Goal: Navigation & Orientation: Find specific page/section

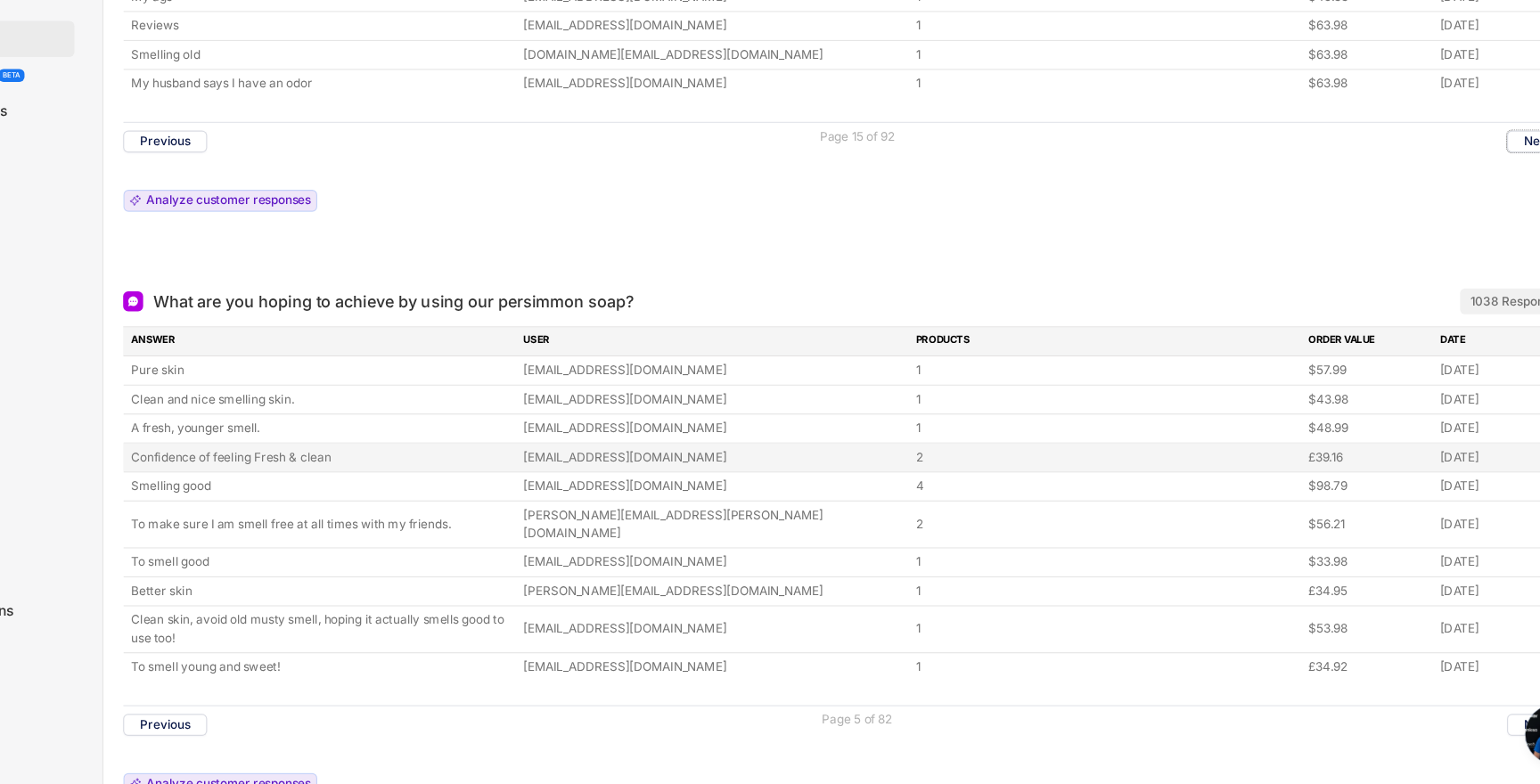
scroll to position [1201, 0]
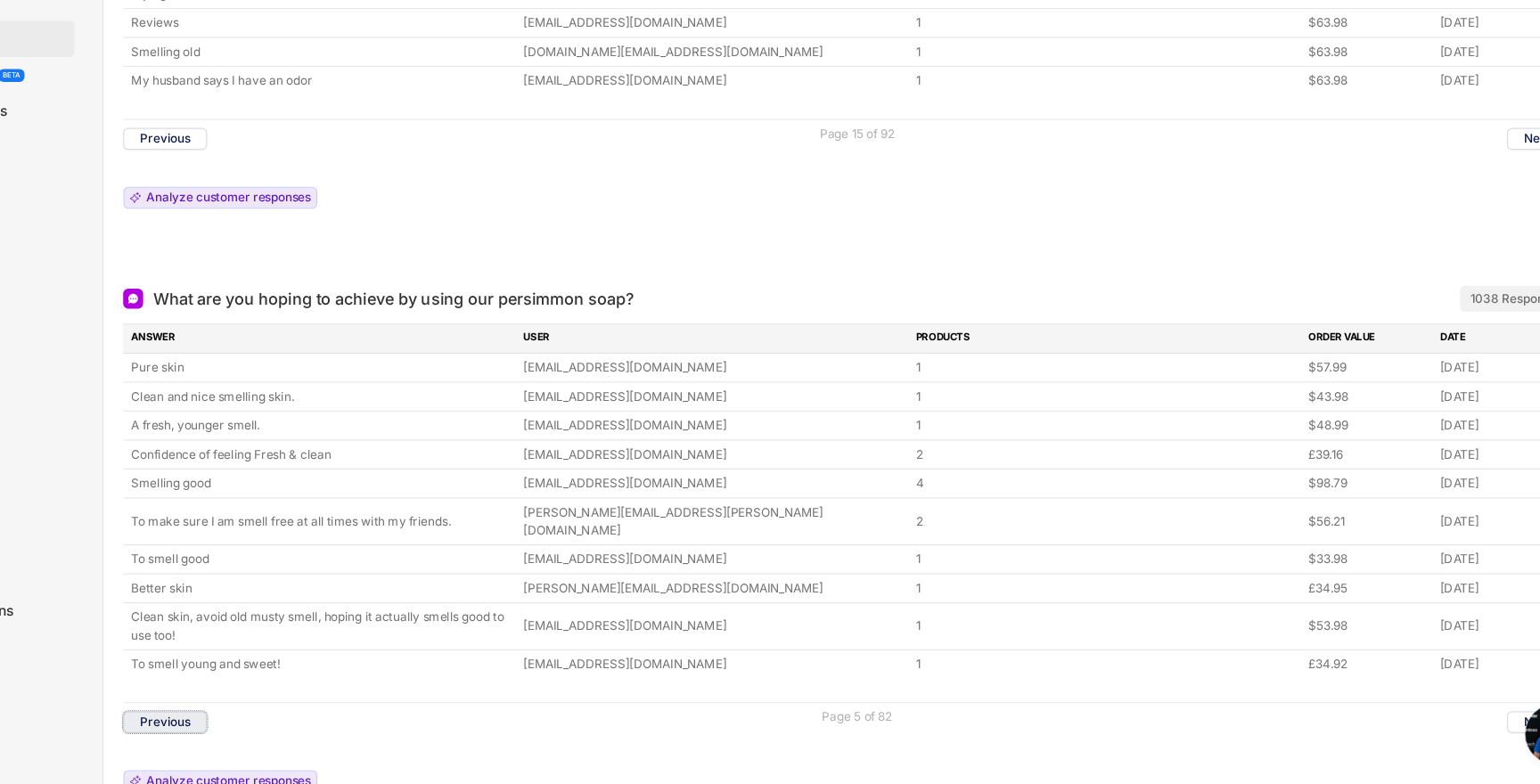
click at [286, 719] on button "Previous" at bounding box center [252, 728] width 75 height 19
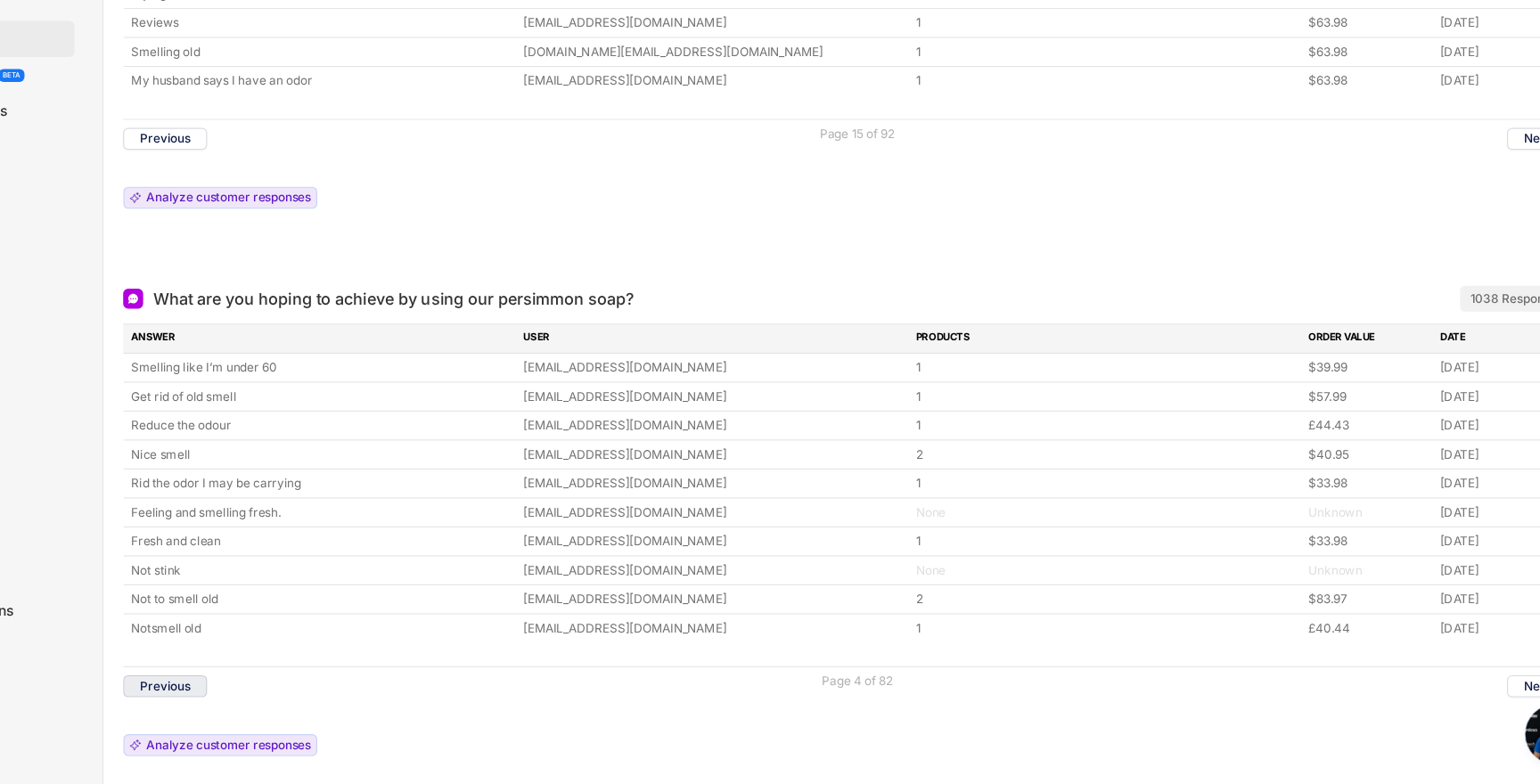
click at [270, 700] on button "Previous" at bounding box center [252, 696] width 75 height 19
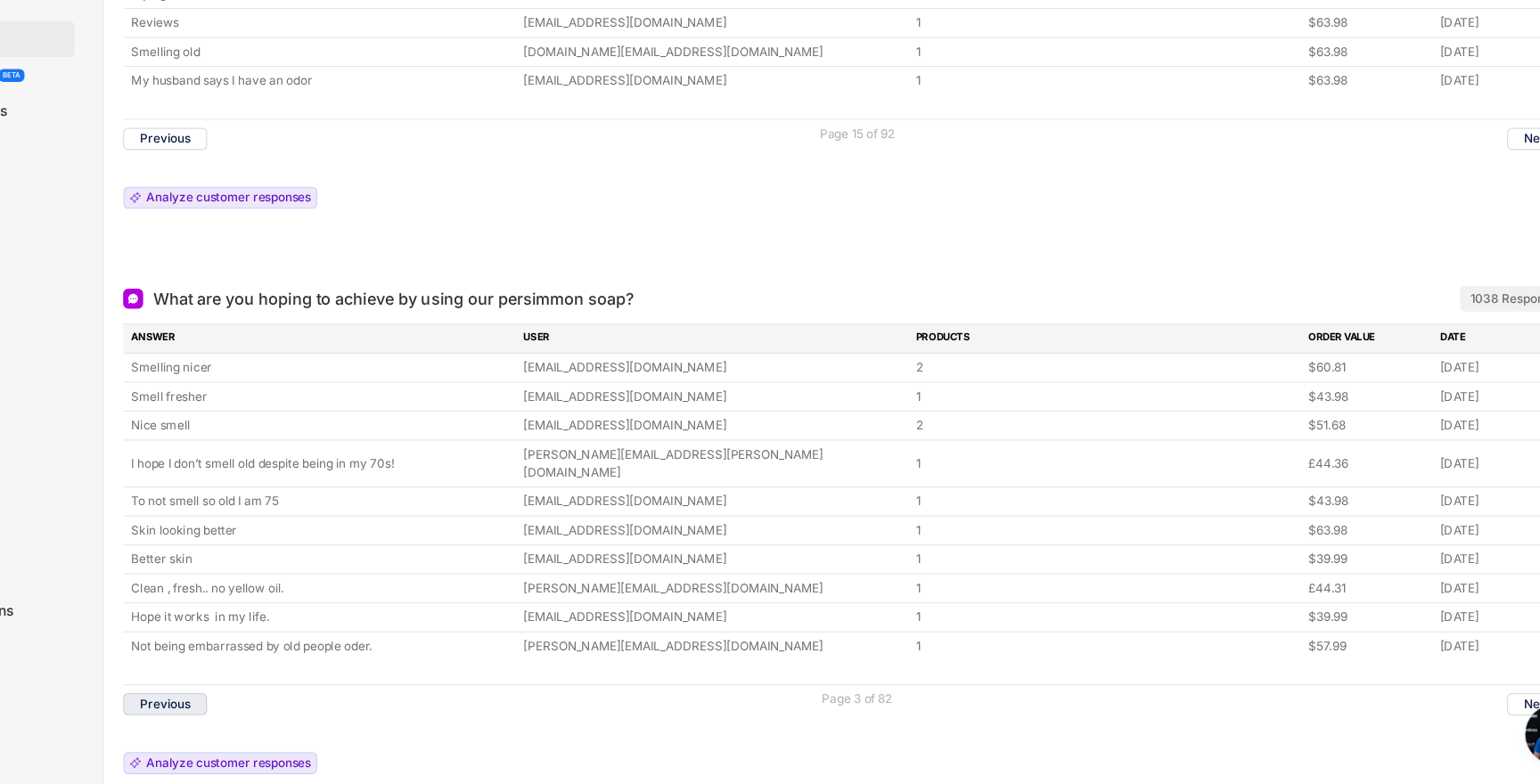
click at [270, 702] on button "Previous" at bounding box center [252, 712] width 75 height 19
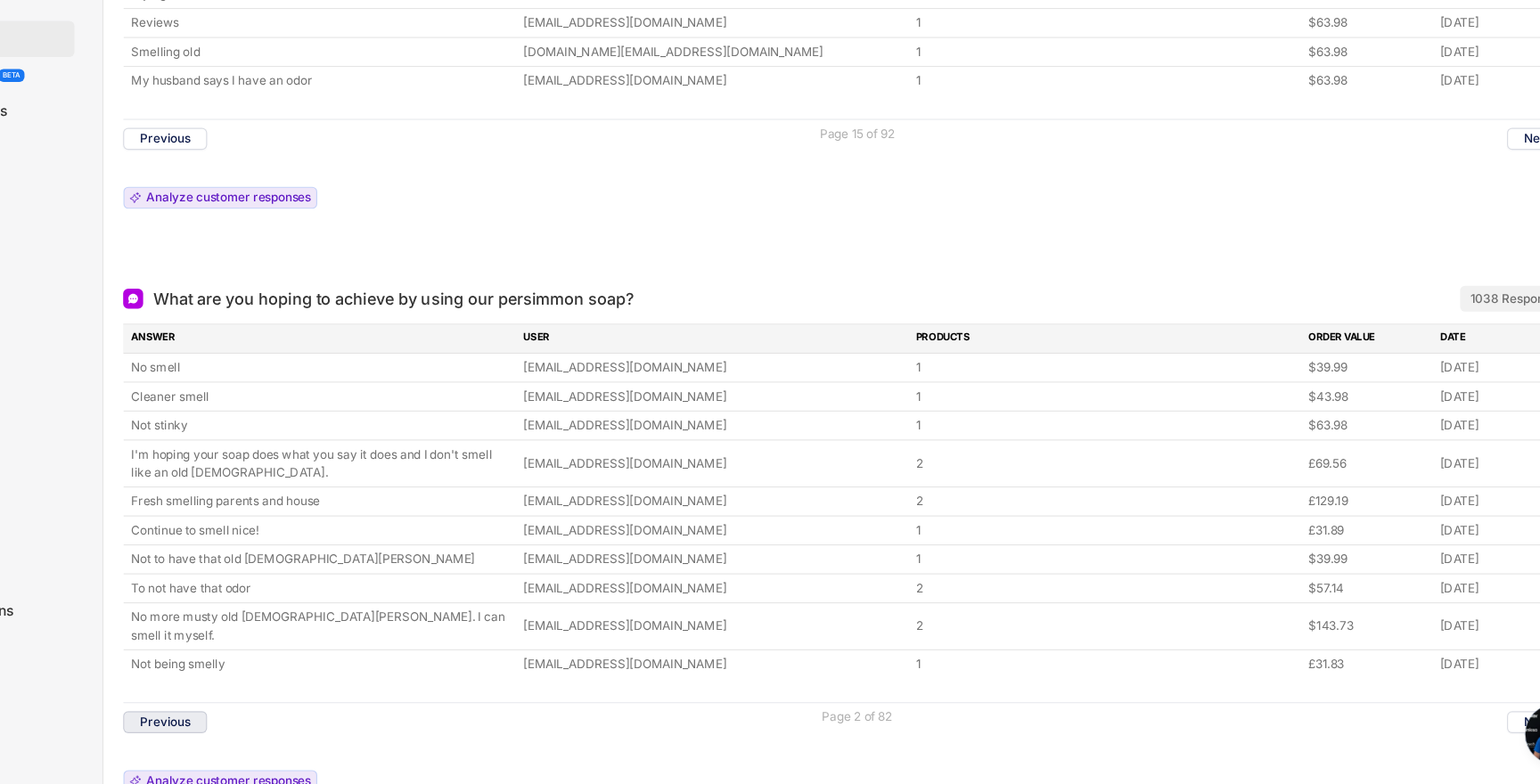
click at [270, 719] on button "Previous" at bounding box center [252, 728] width 75 height 19
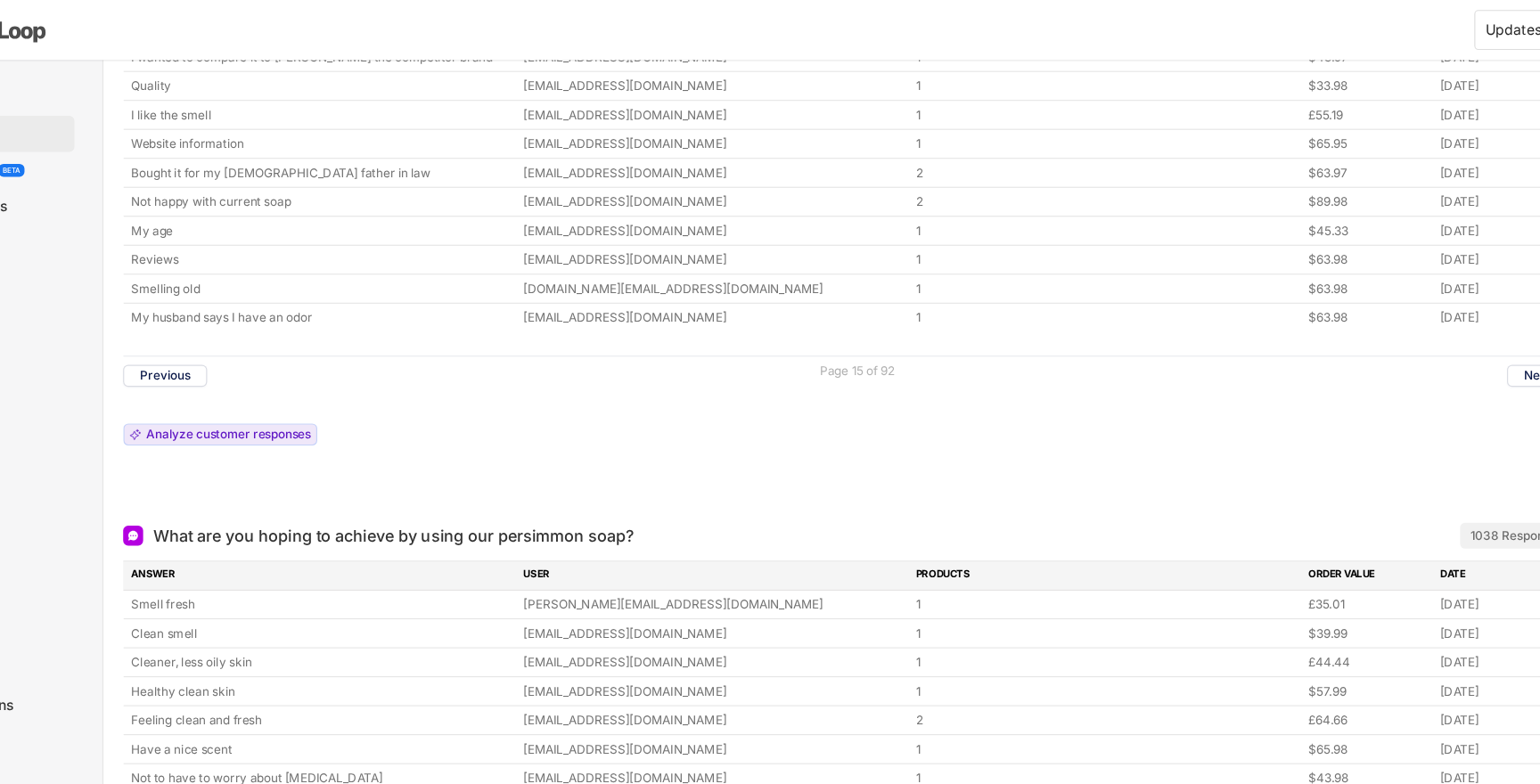
scroll to position [1028, 0]
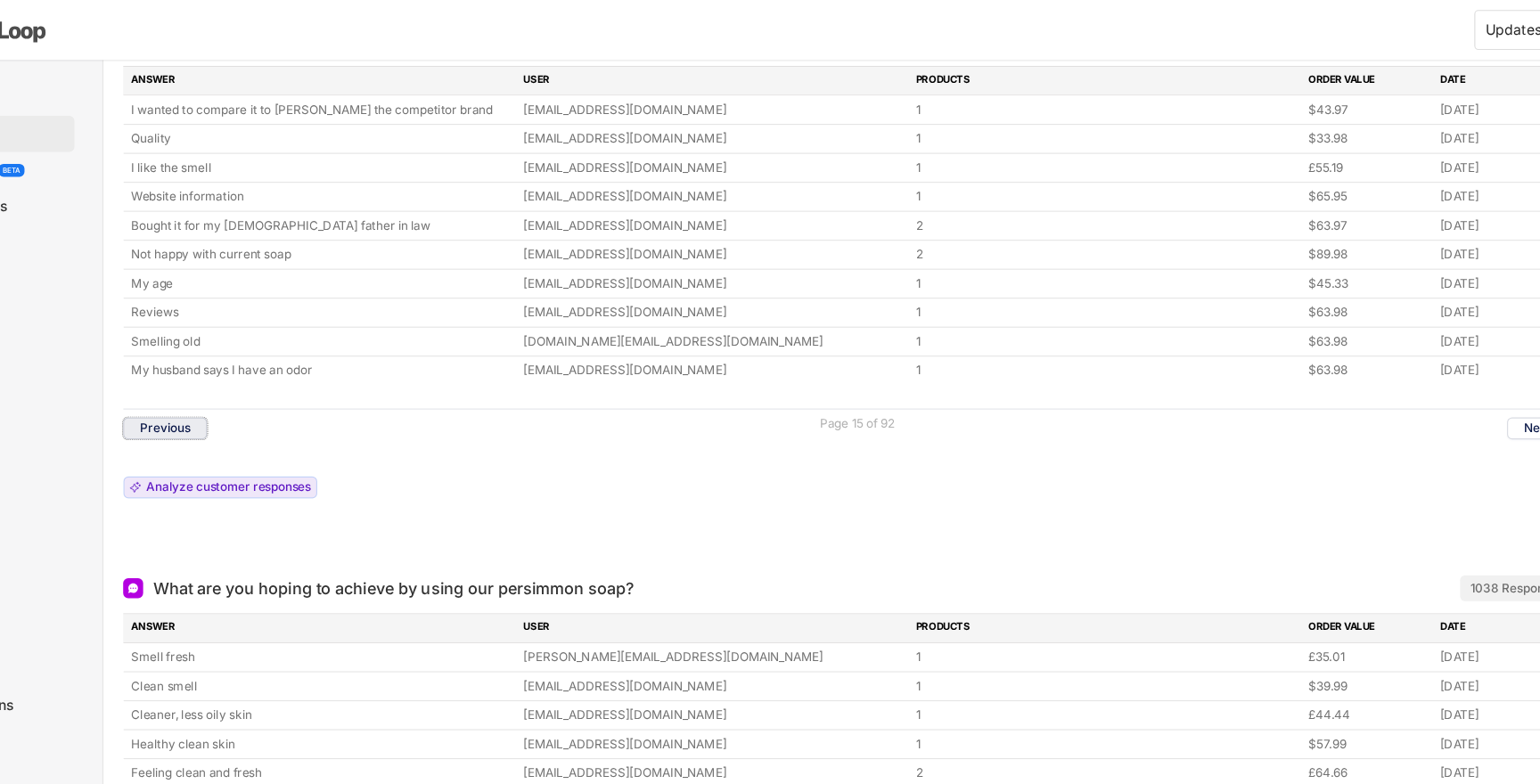
click at [265, 377] on button "Previous" at bounding box center [252, 382] width 75 height 19
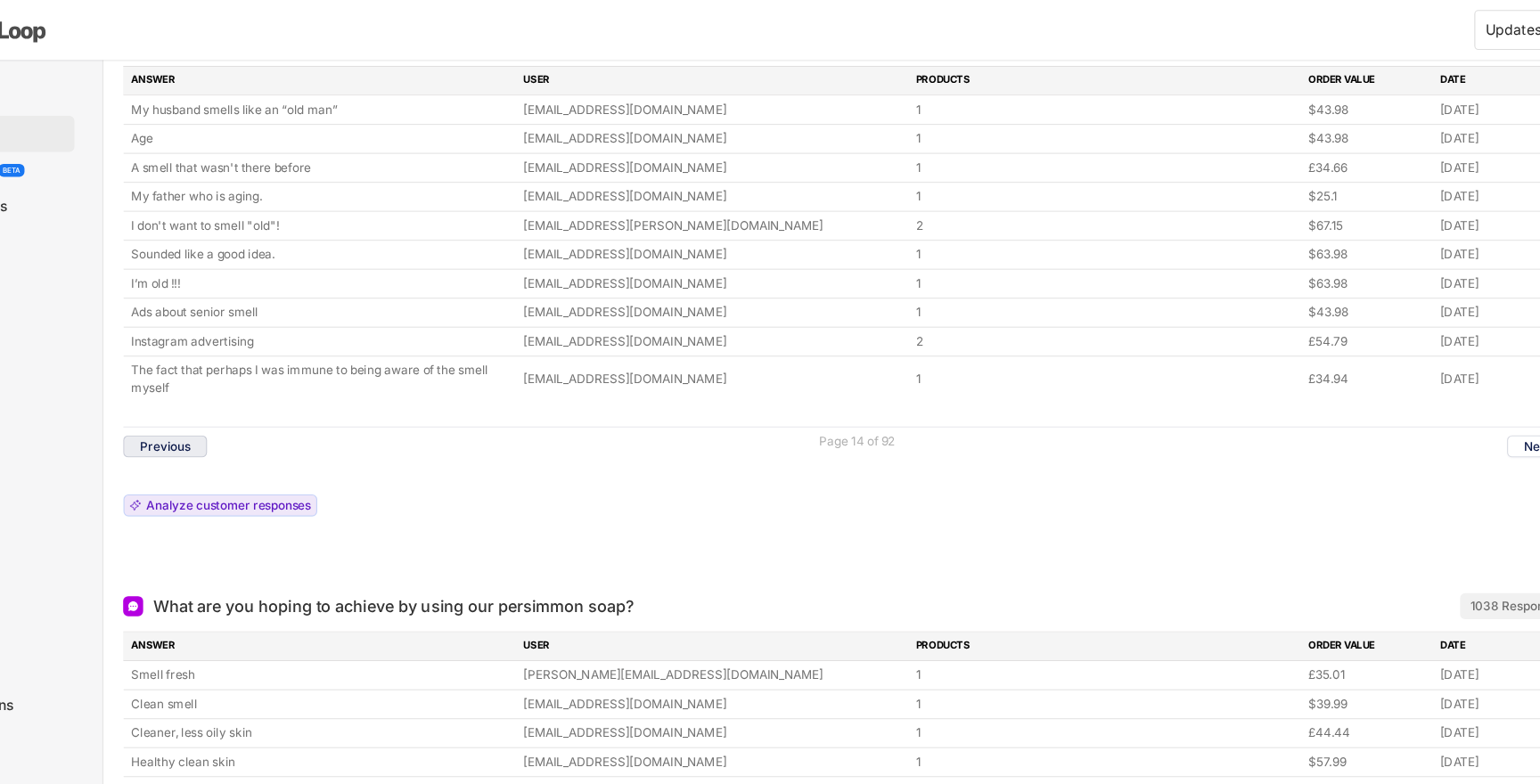
click at [265, 398] on button "Previous" at bounding box center [252, 398] width 75 height 19
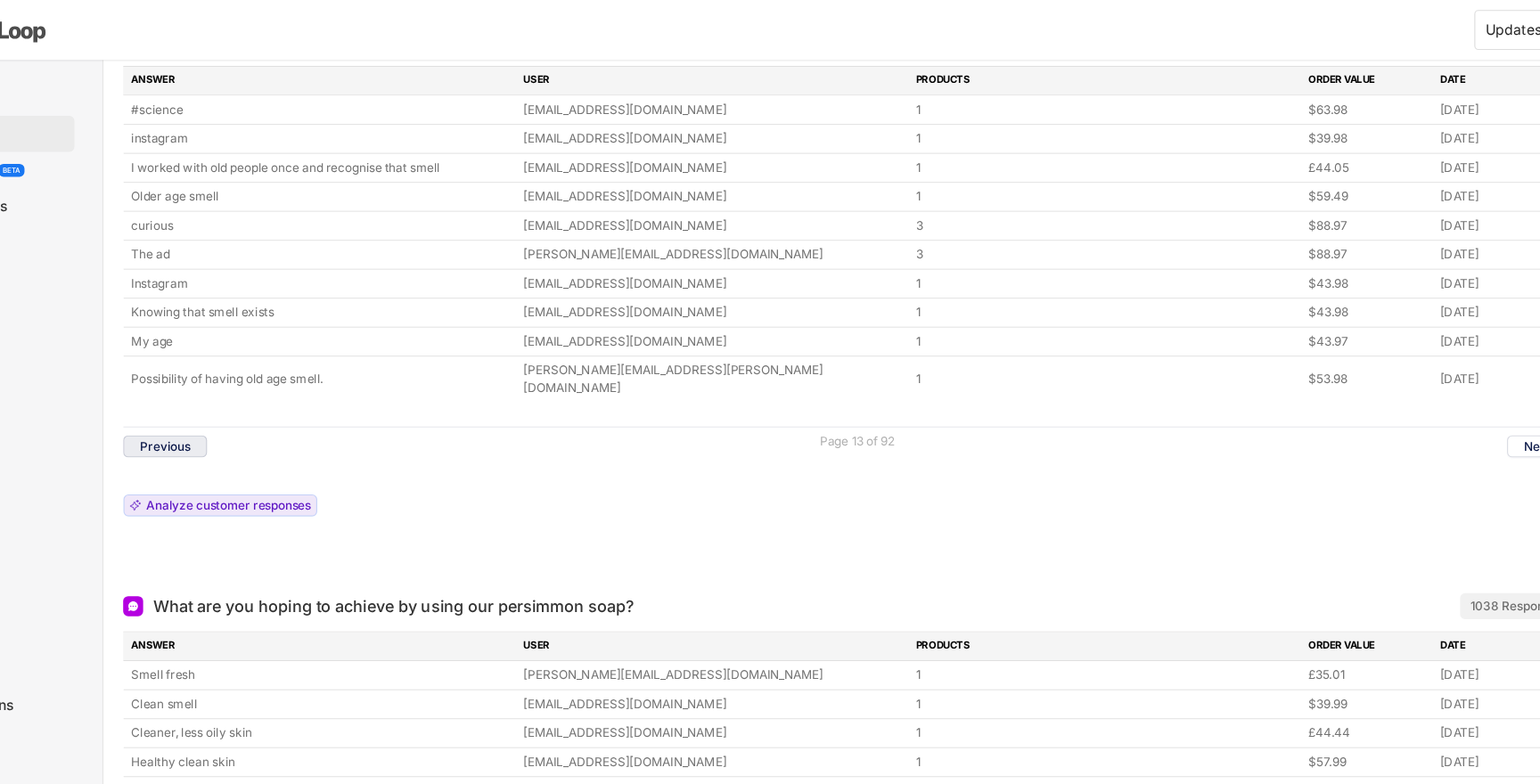
click at [264, 388] on button "Previous" at bounding box center [252, 398] width 75 height 19
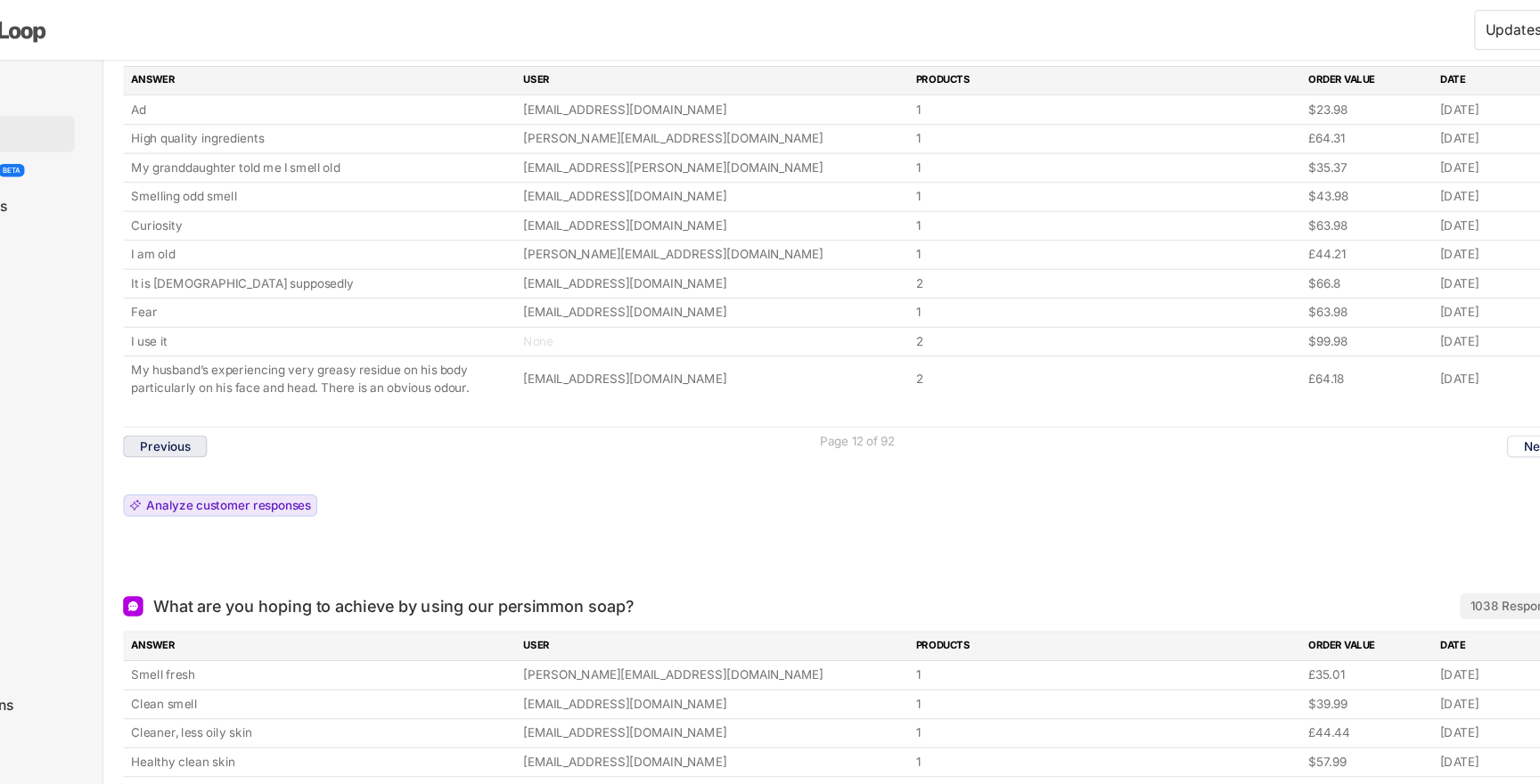
click at [264, 398] on button "Previous" at bounding box center [252, 398] width 75 height 19
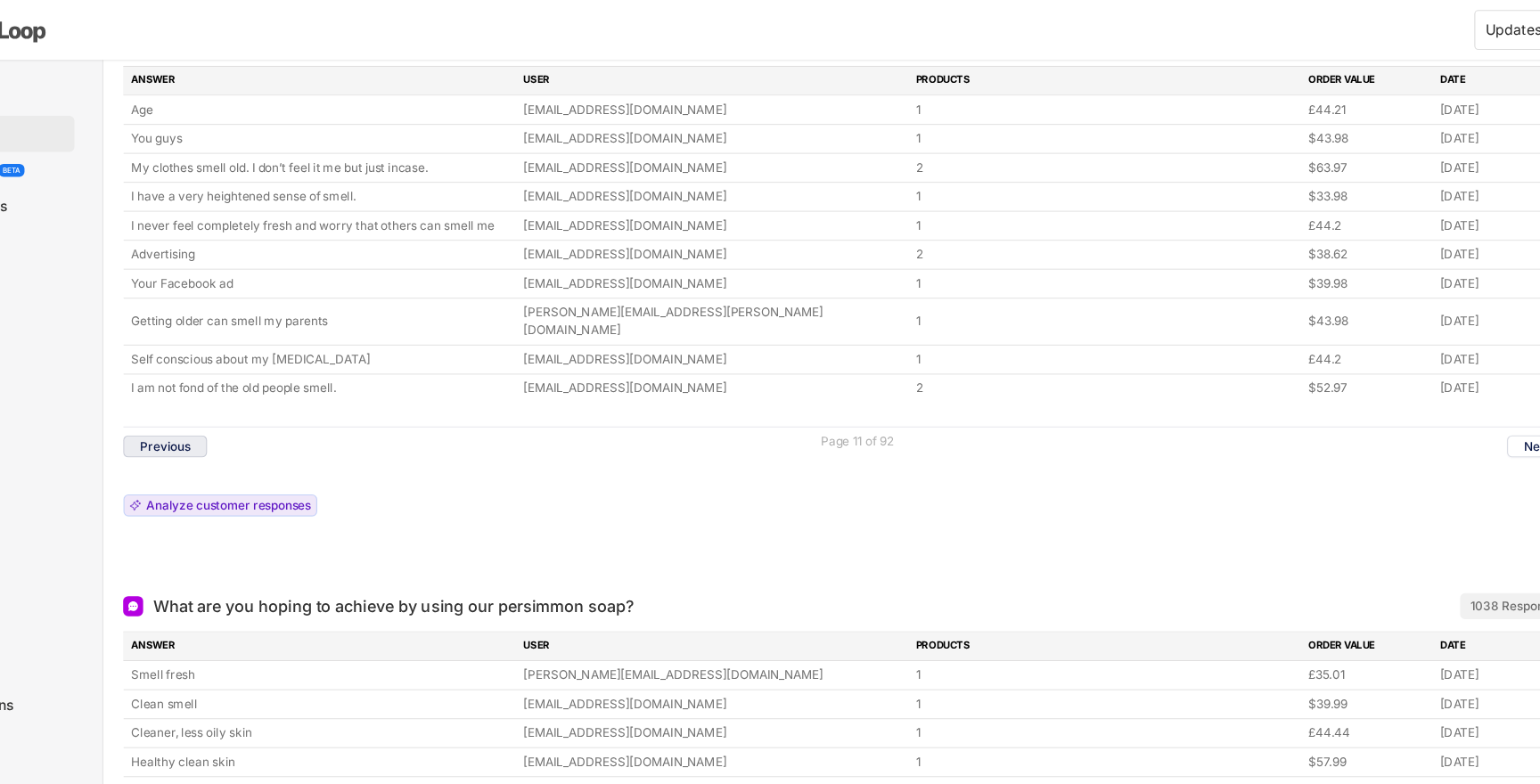
click at [257, 389] on button "Previous" at bounding box center [252, 398] width 75 height 19
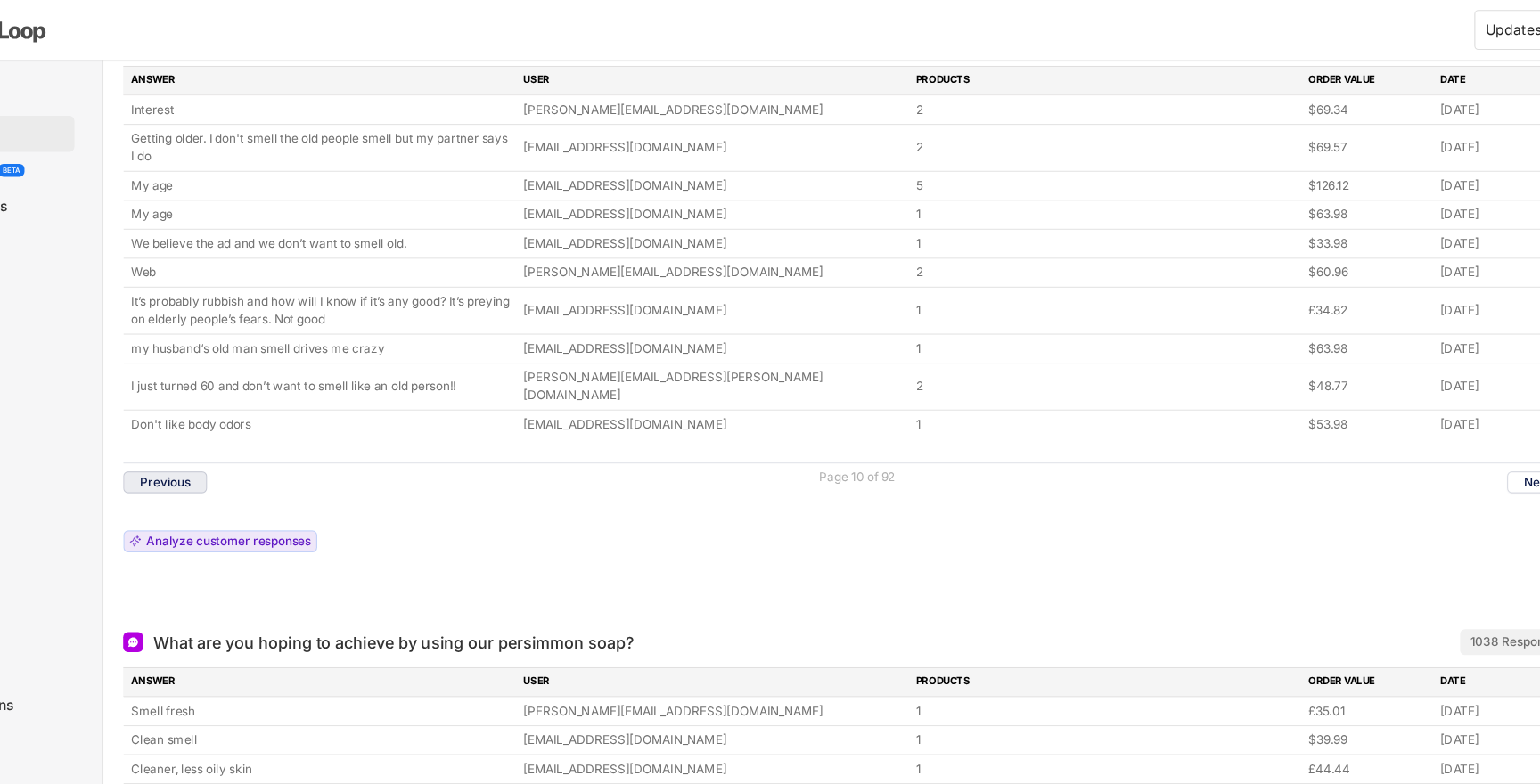
click at [260, 421] on button "Previous" at bounding box center [252, 430] width 75 height 19
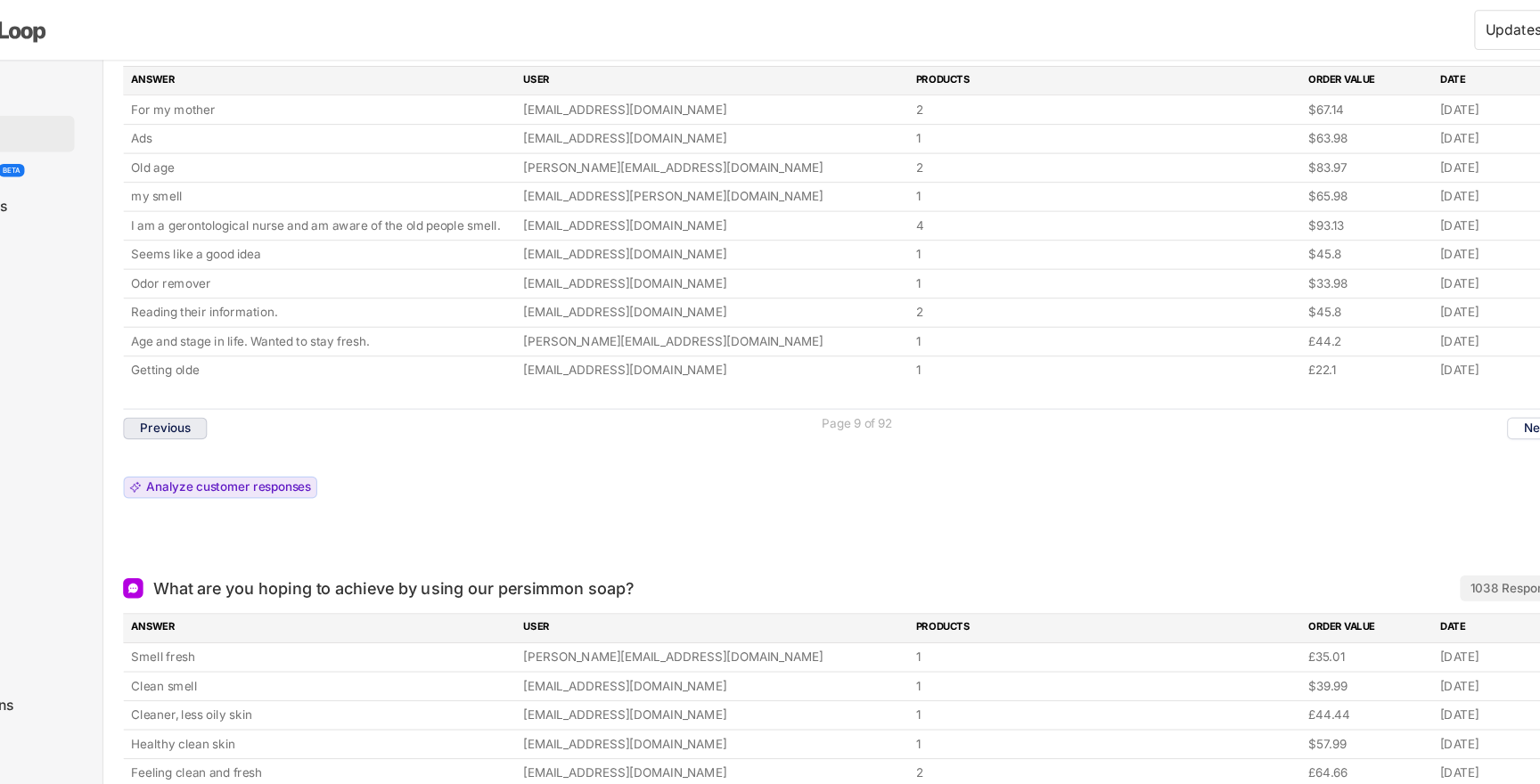
click at [271, 386] on button "Previous" at bounding box center [252, 382] width 75 height 19
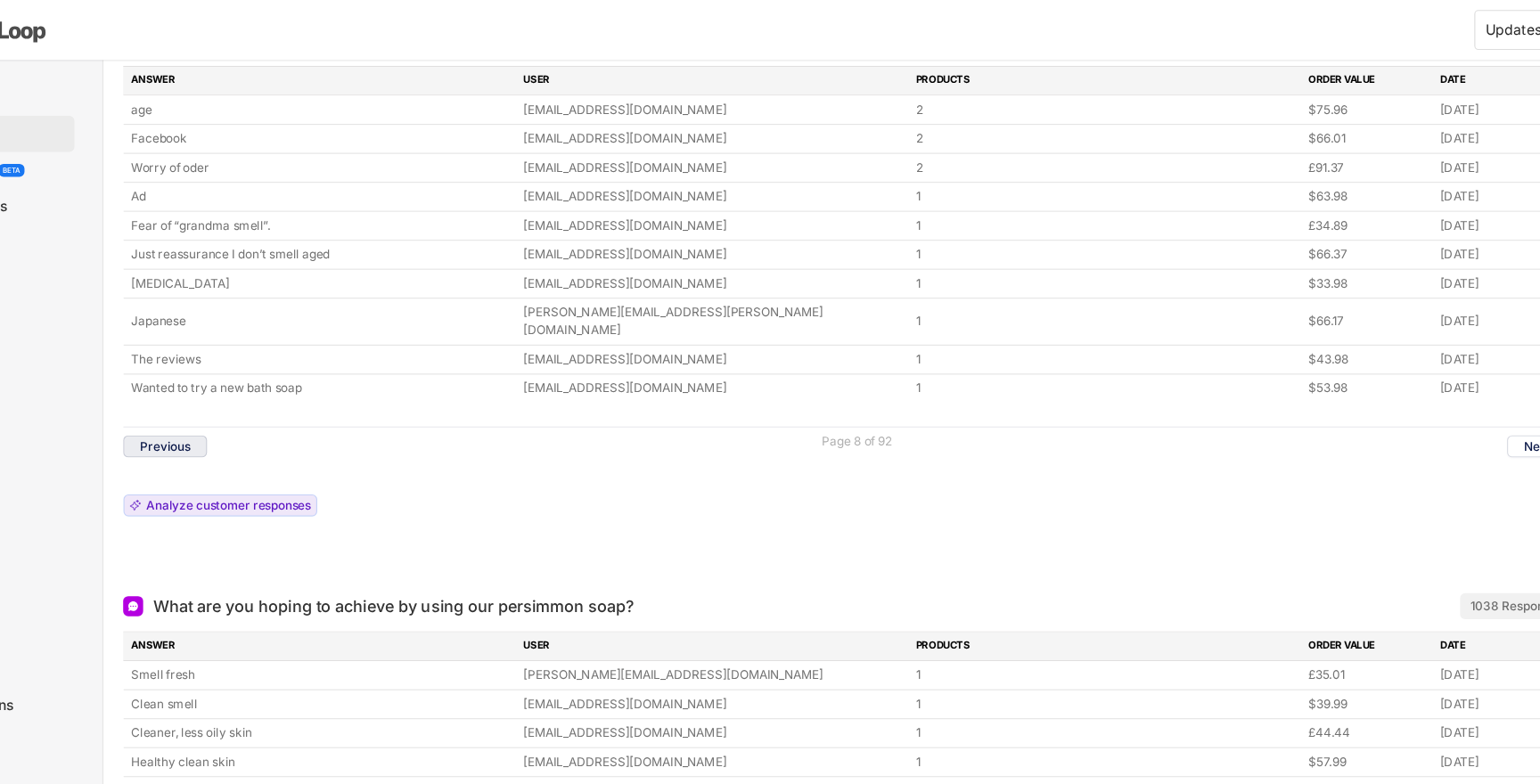
click at [271, 388] on button "Previous" at bounding box center [252, 398] width 75 height 19
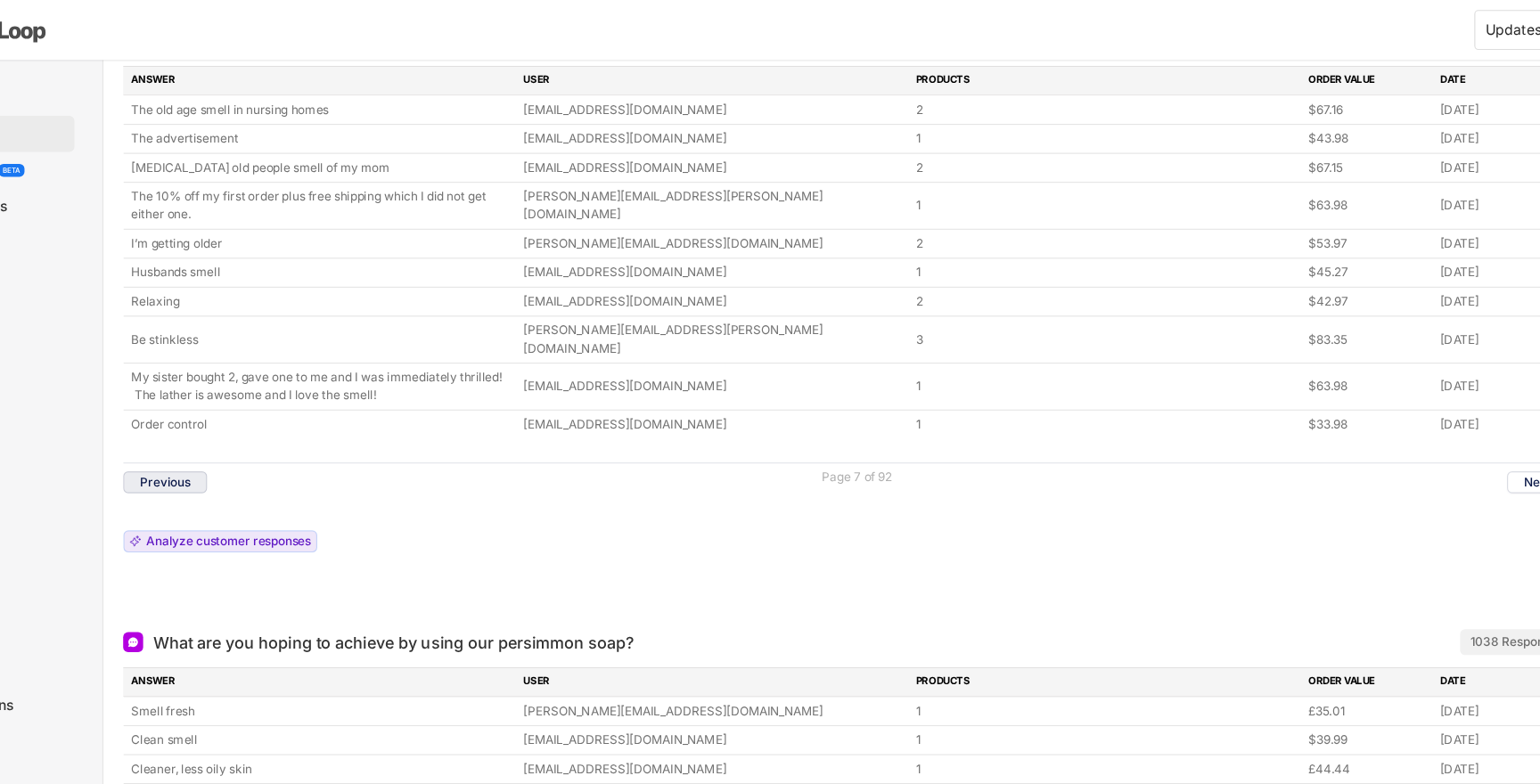
click at [262, 421] on button "Previous" at bounding box center [252, 430] width 75 height 19
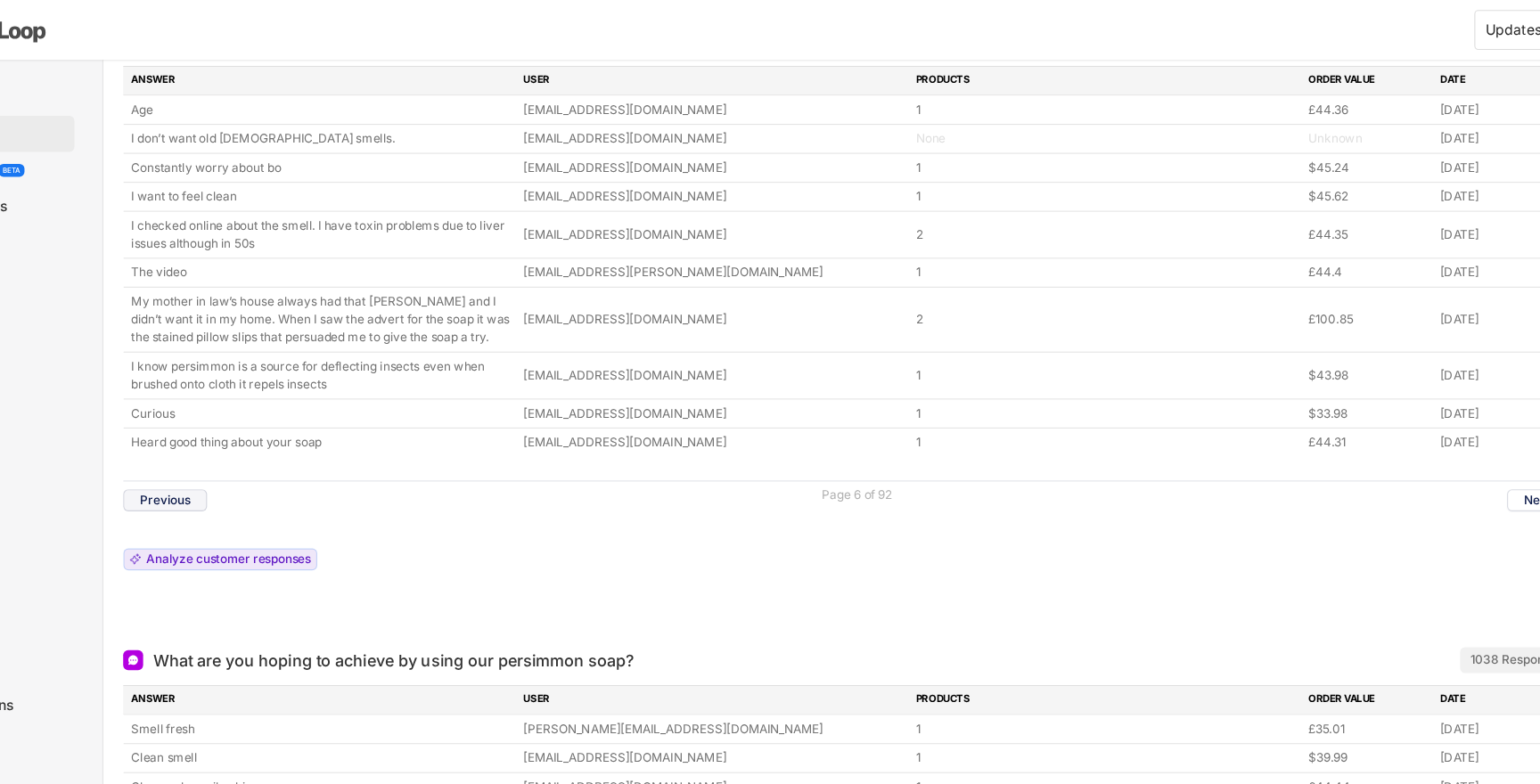
click at [263, 447] on button "Previous" at bounding box center [252, 446] width 75 height 19
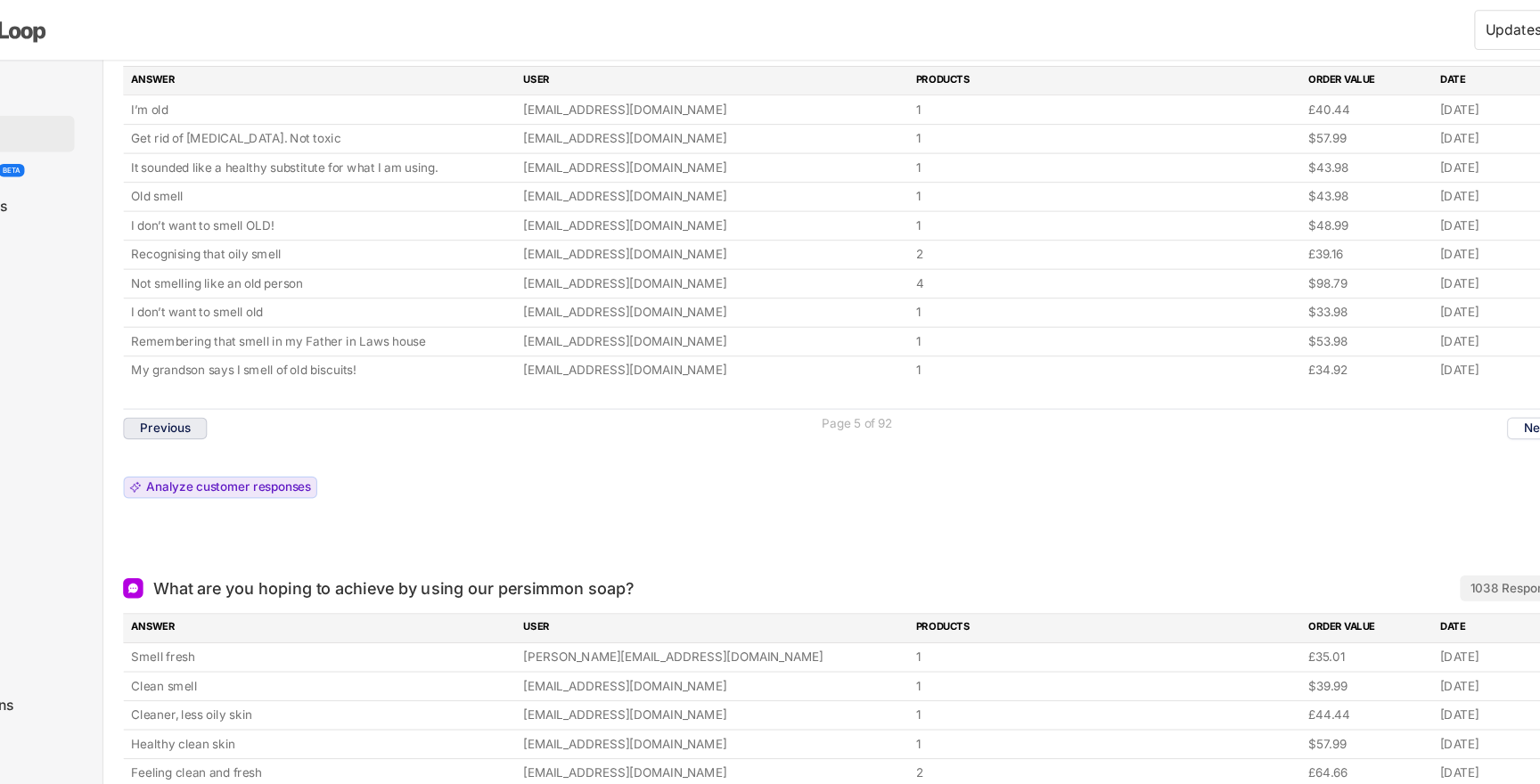
click at [269, 386] on button "Previous" at bounding box center [252, 382] width 75 height 19
click at [269, 386] on button "Previous" at bounding box center [252, 382] width 75 height 19
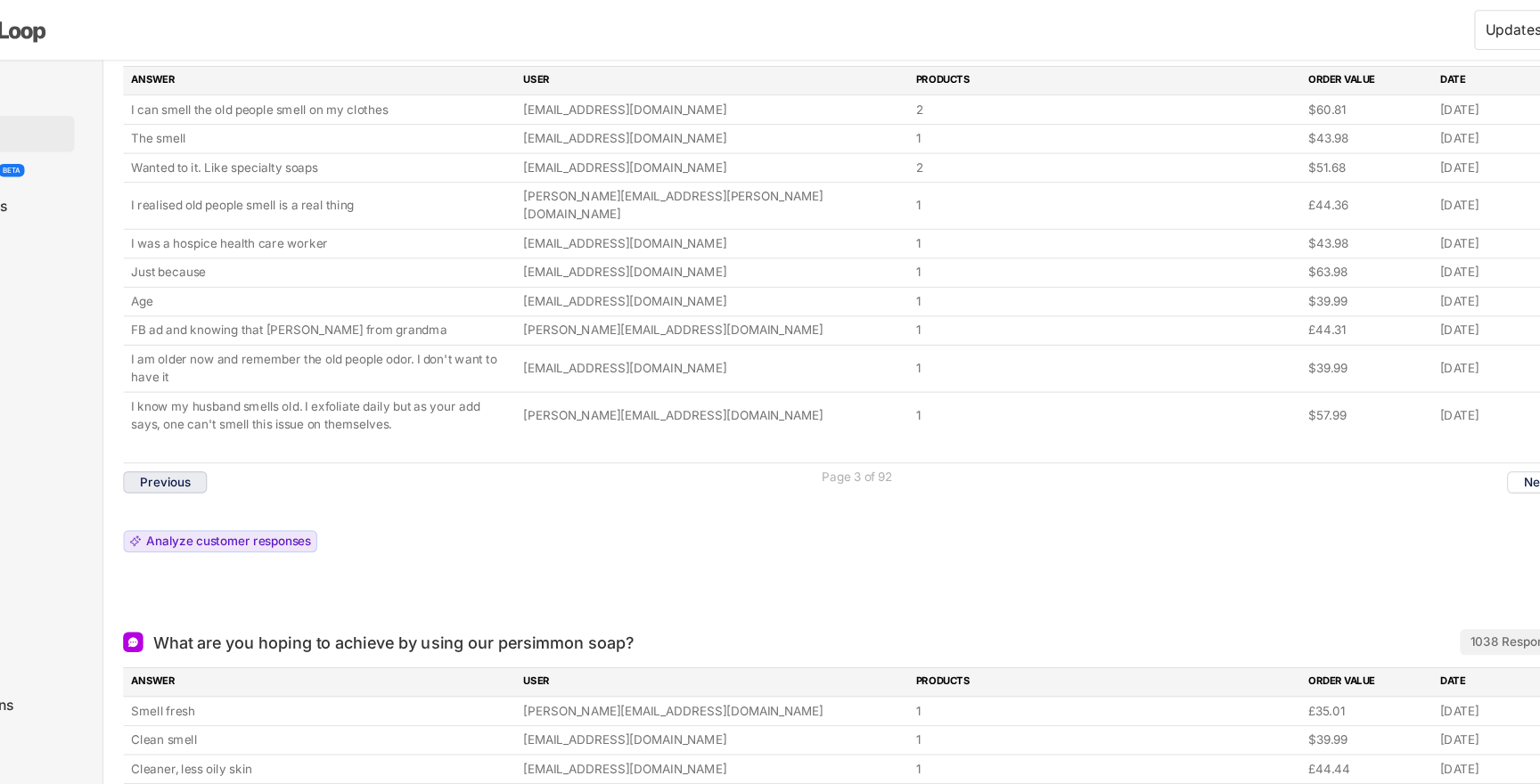
click at [269, 421] on button "Previous" at bounding box center [252, 430] width 75 height 19
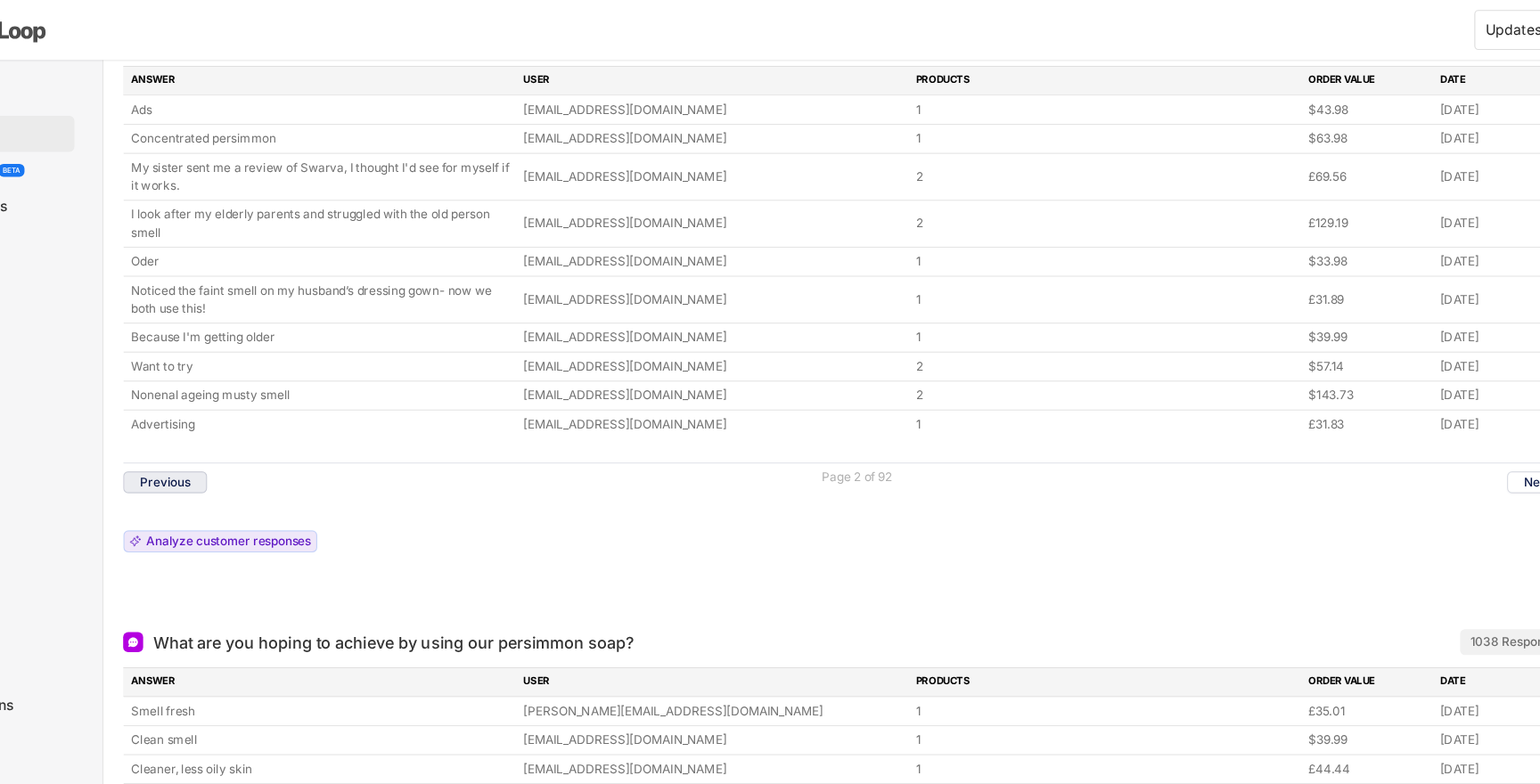
click at [269, 423] on button "Previous" at bounding box center [252, 430] width 75 height 19
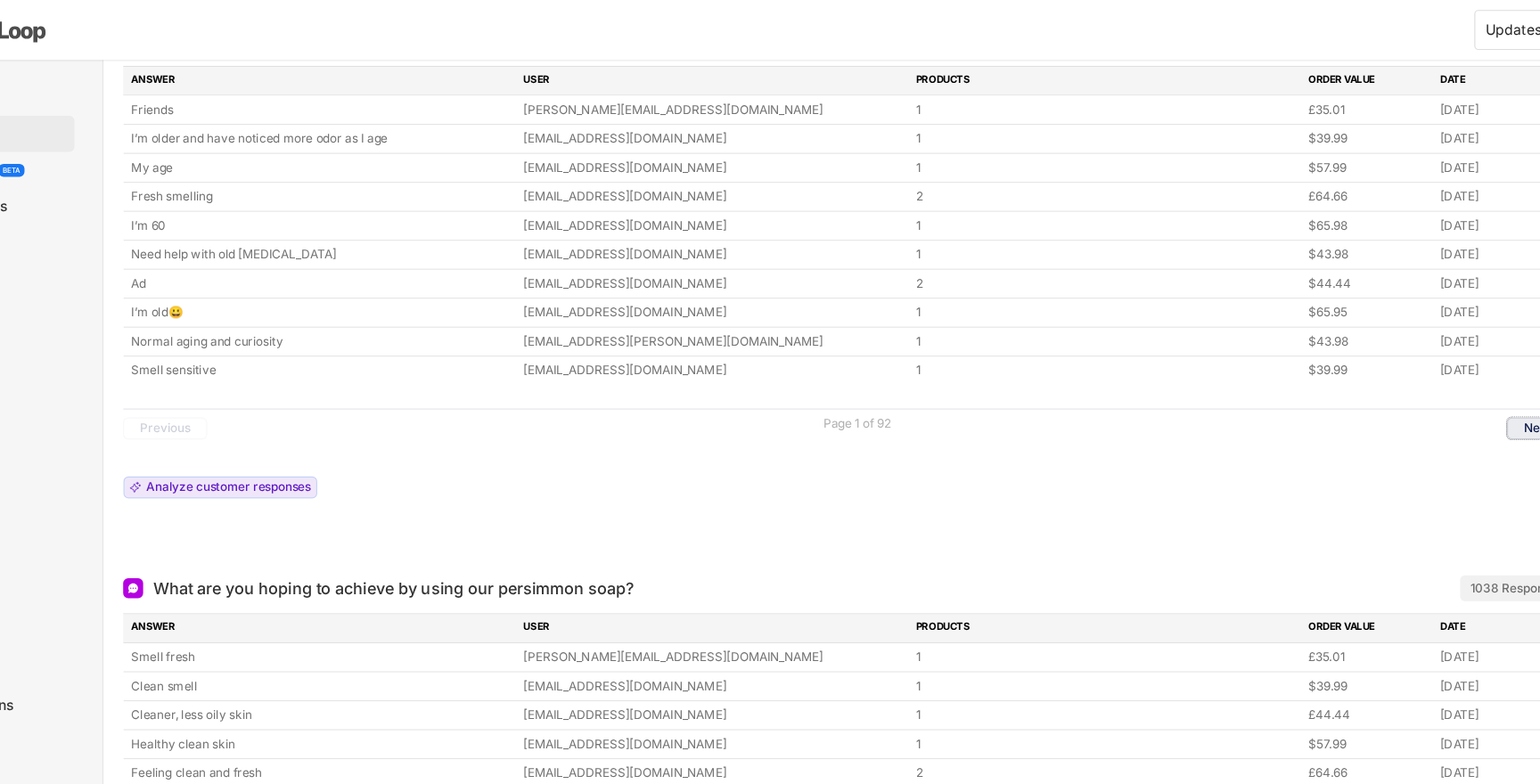
click at [1464, 384] on button "Next" at bounding box center [1476, 382] width 55 height 19
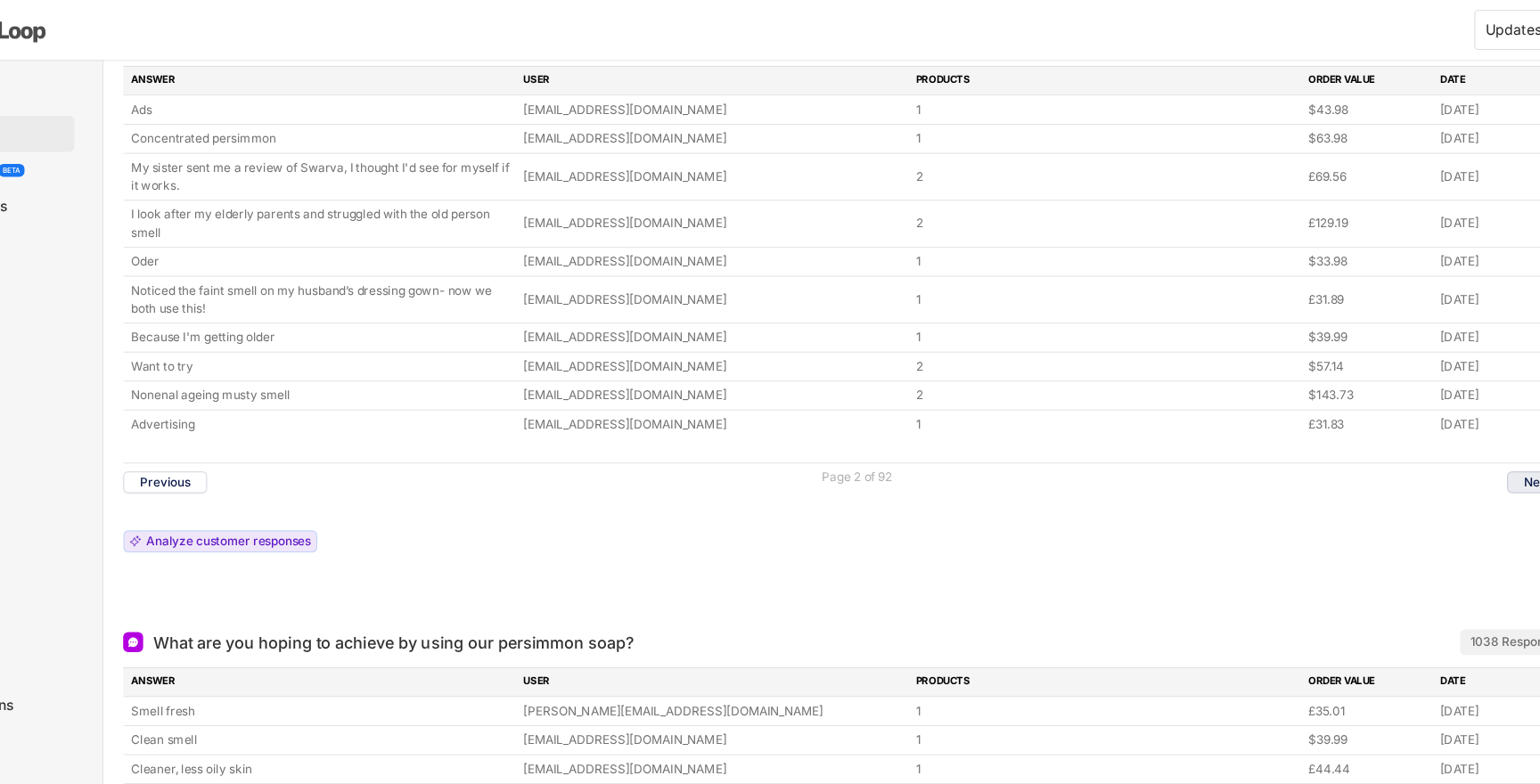
click at [1468, 425] on button "Next" at bounding box center [1476, 430] width 55 height 19
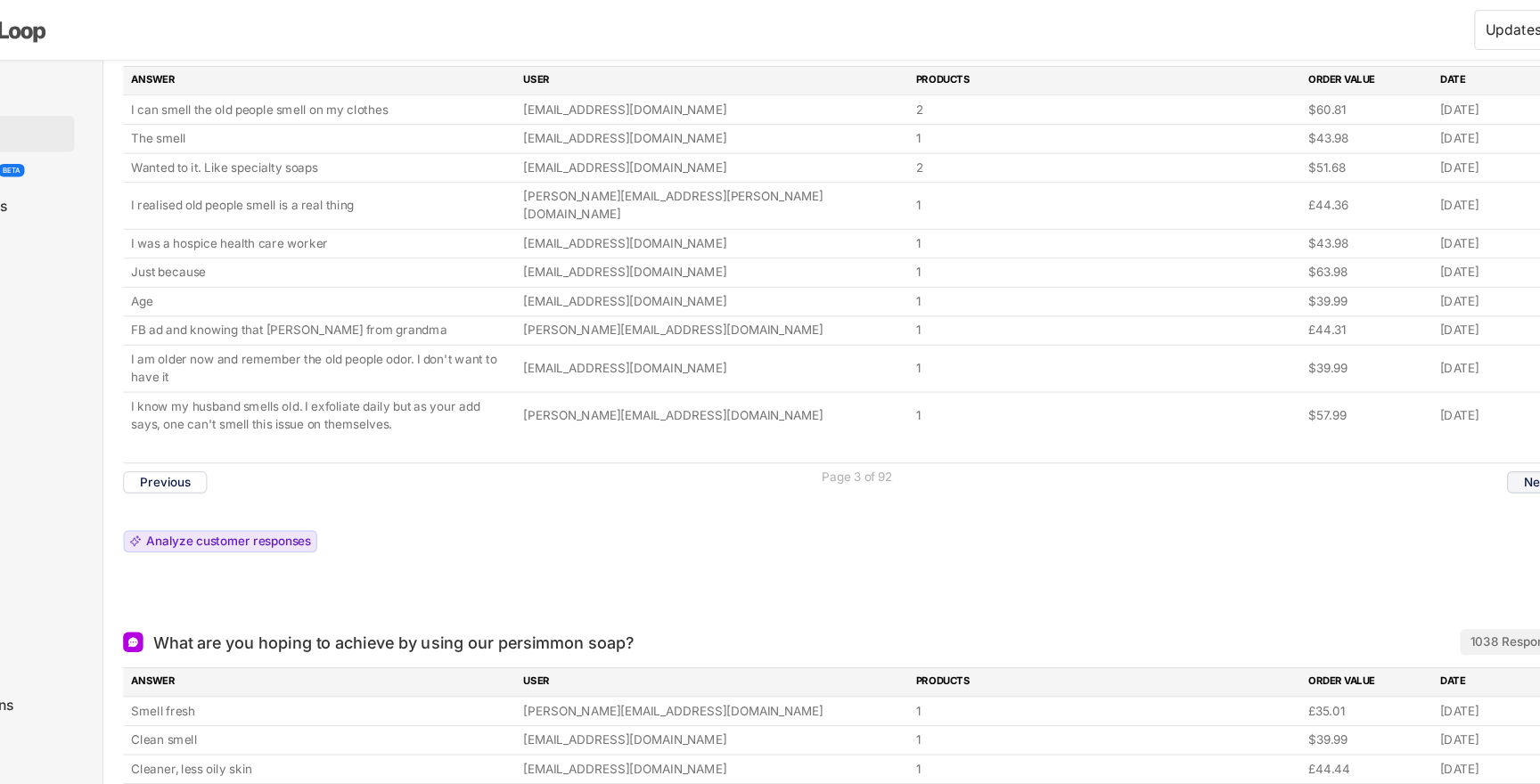
click at [1467, 421] on button "Next" at bounding box center [1476, 430] width 55 height 19
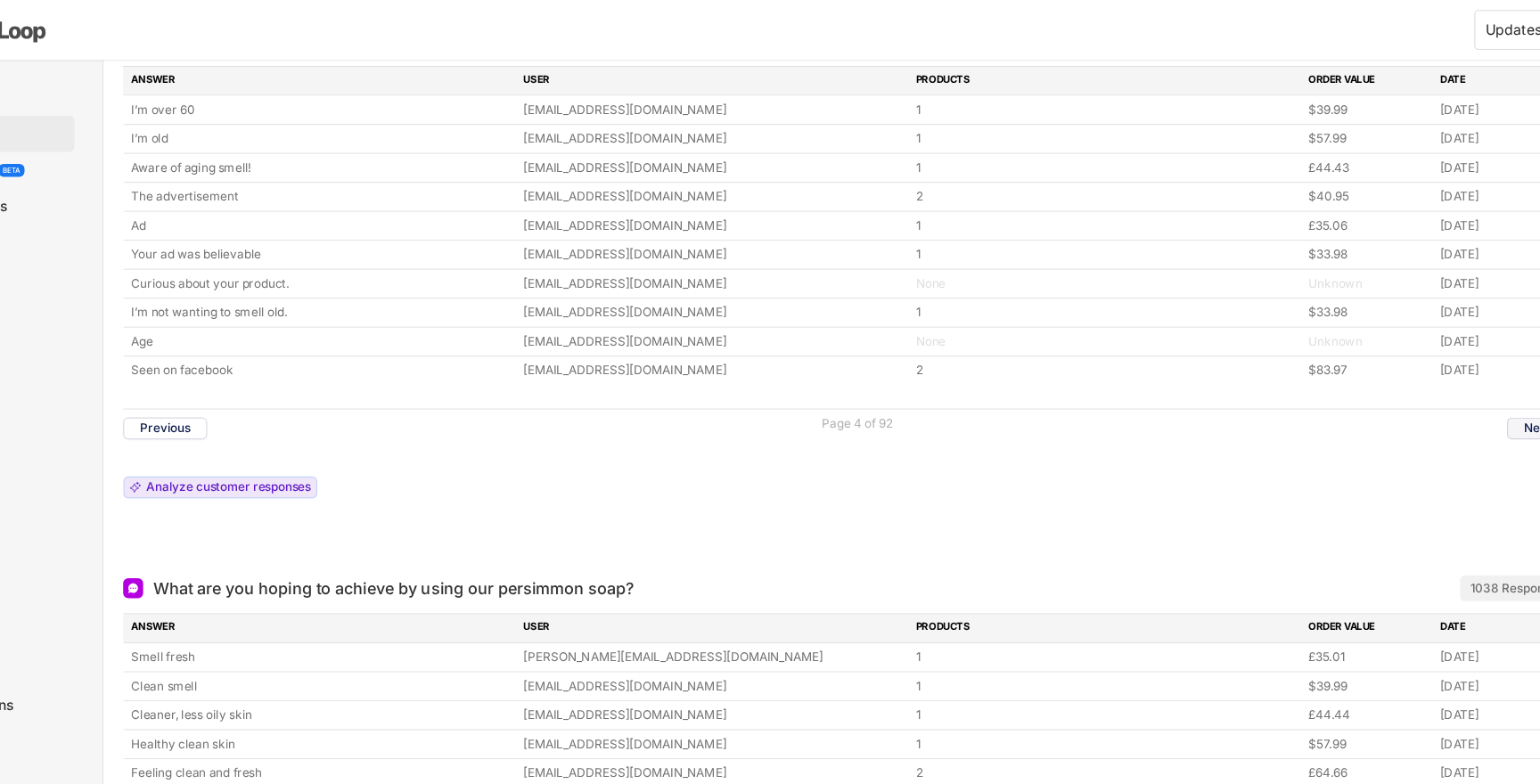
click at [1464, 382] on button "Next" at bounding box center [1476, 382] width 55 height 19
click at [1463, 382] on button "Next" at bounding box center [1476, 382] width 55 height 19
